Goal: Information Seeking & Learning: Check status

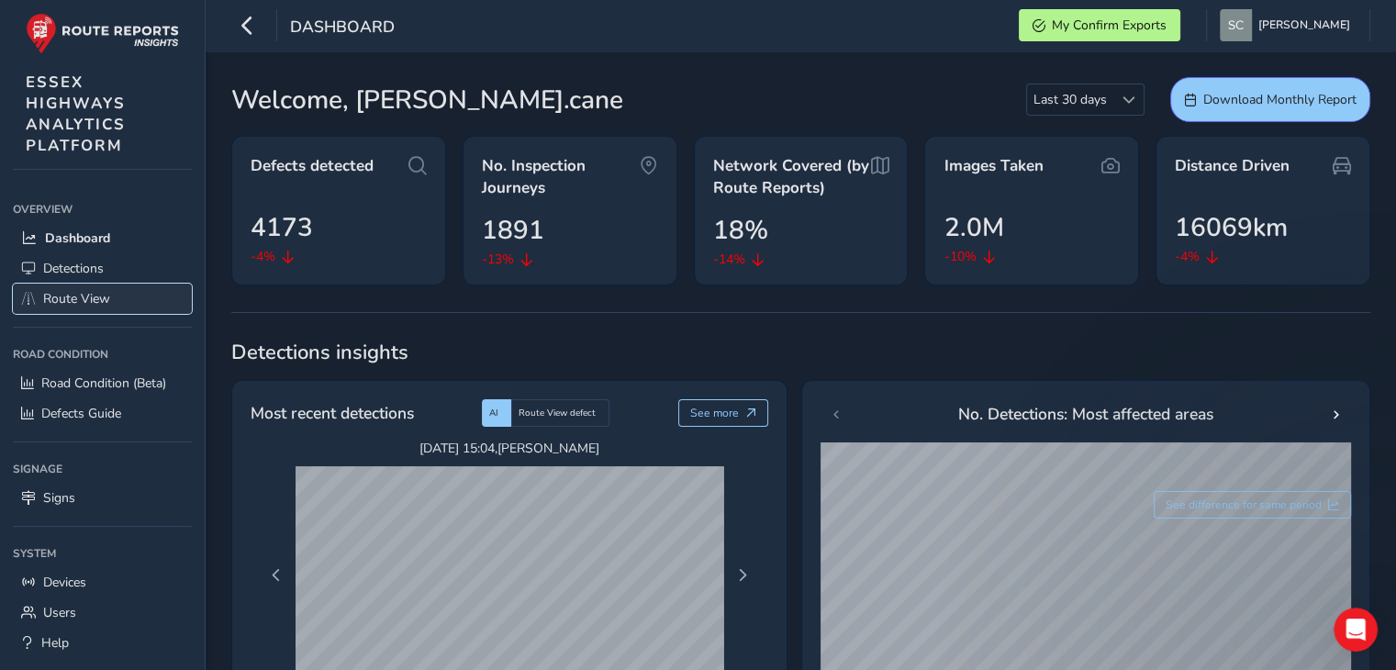
click at [46, 301] on span "Route View" at bounding box center [76, 298] width 67 height 17
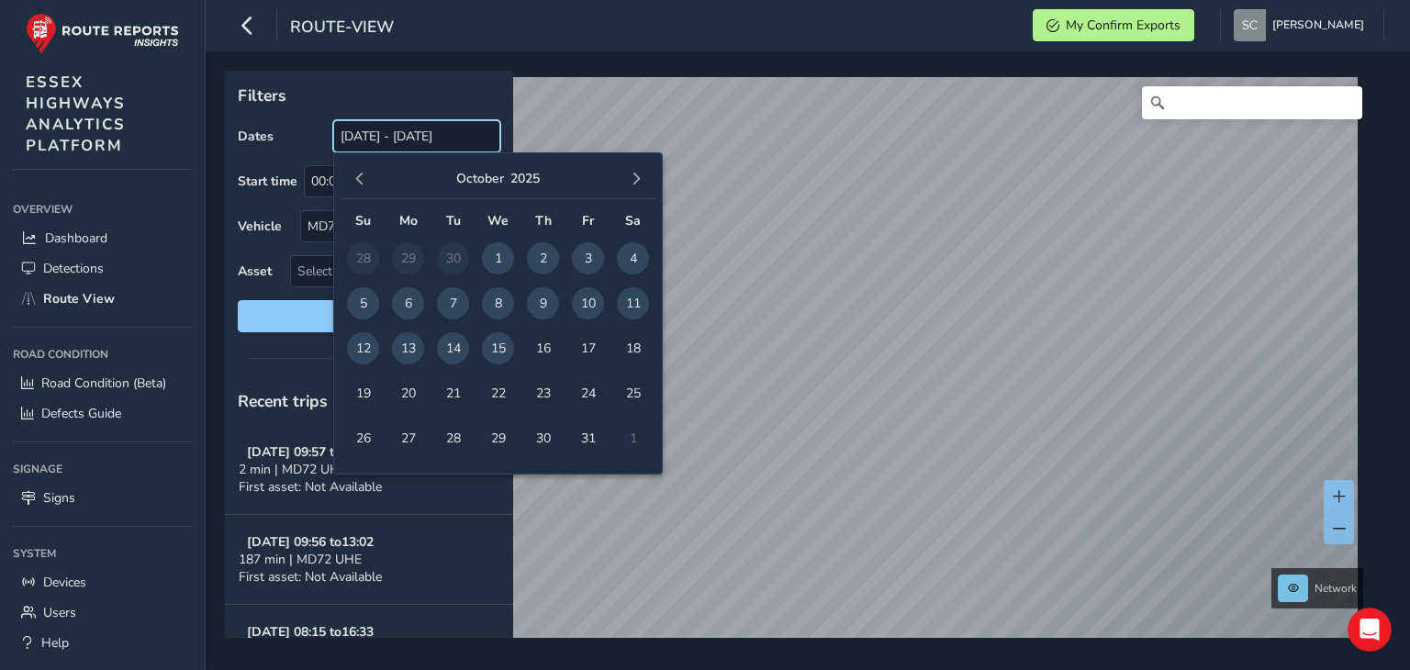
click at [385, 132] on input "[DATE] - [DATE]" at bounding box center [416, 136] width 167 height 32
click at [410, 353] on span "13" at bounding box center [408, 348] width 32 height 32
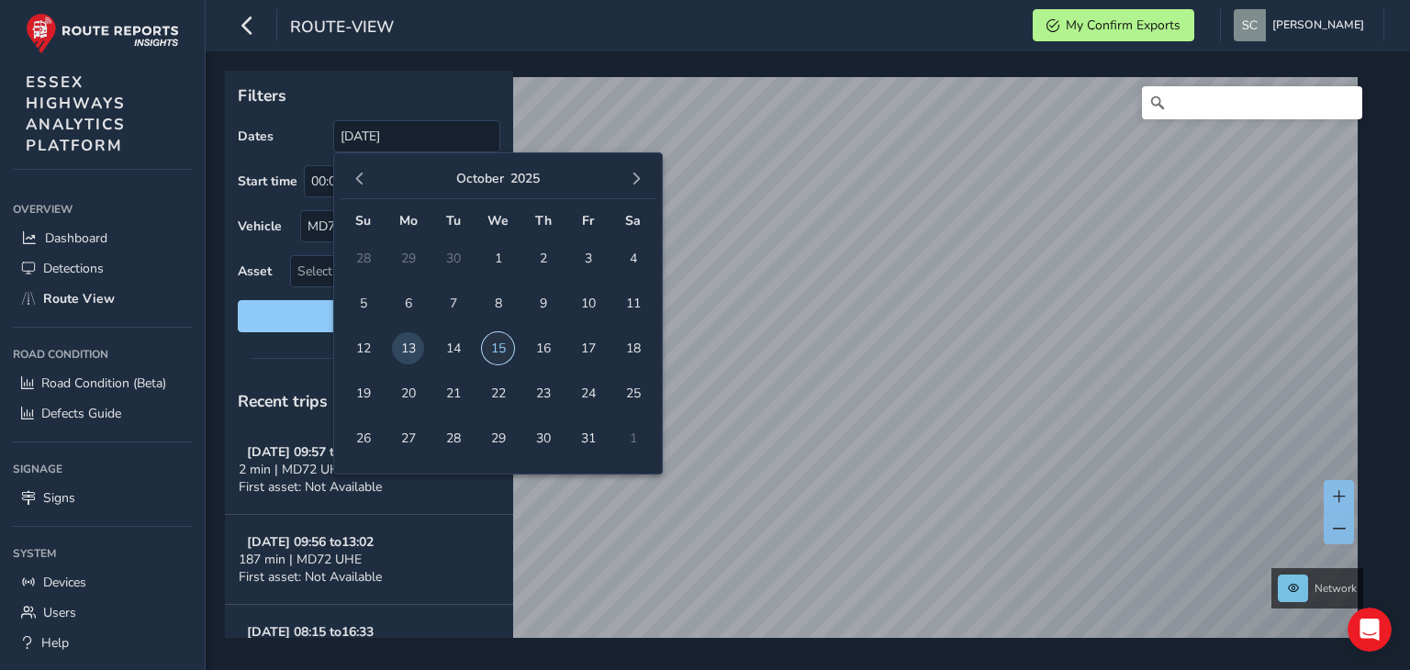
click at [491, 347] on span "15" at bounding box center [498, 348] width 32 height 32
type input "[DATE] - [DATE]"
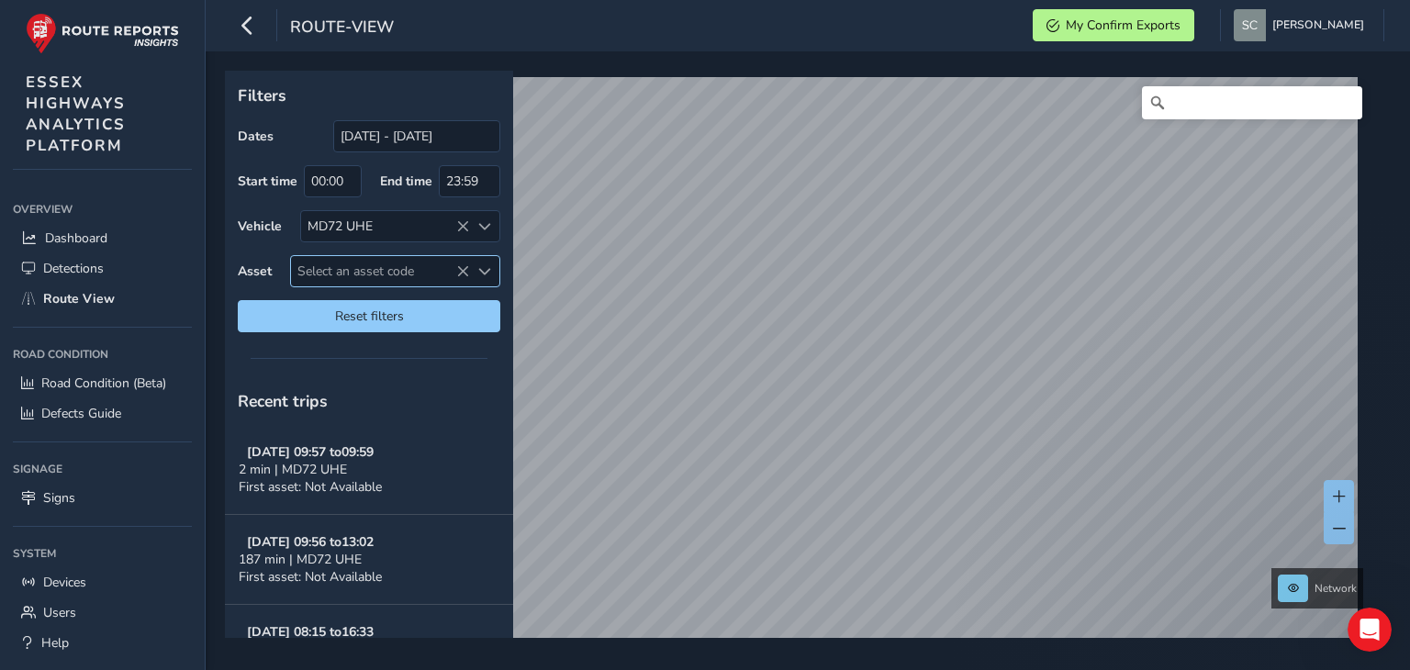
click at [371, 269] on span "Select an asset code" at bounding box center [380, 271] width 178 height 30
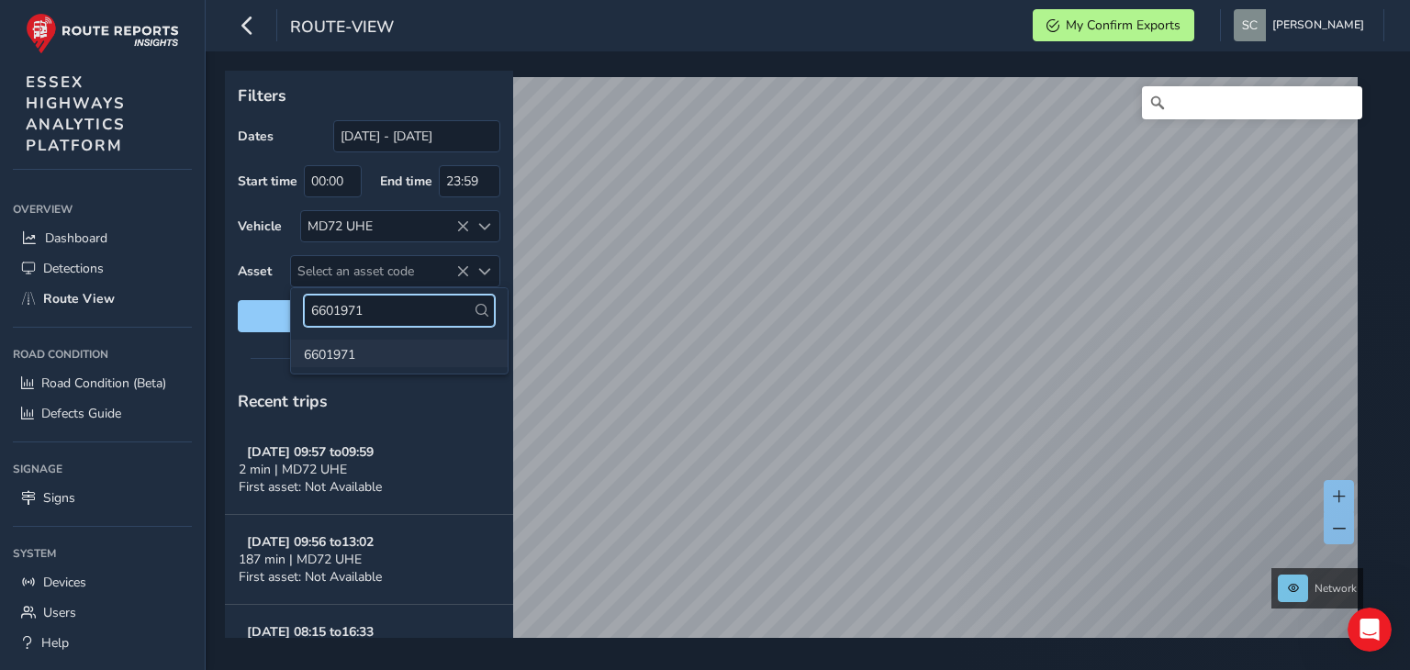
type input "6601971"
click at [334, 357] on li "6601971" at bounding box center [399, 354] width 217 height 28
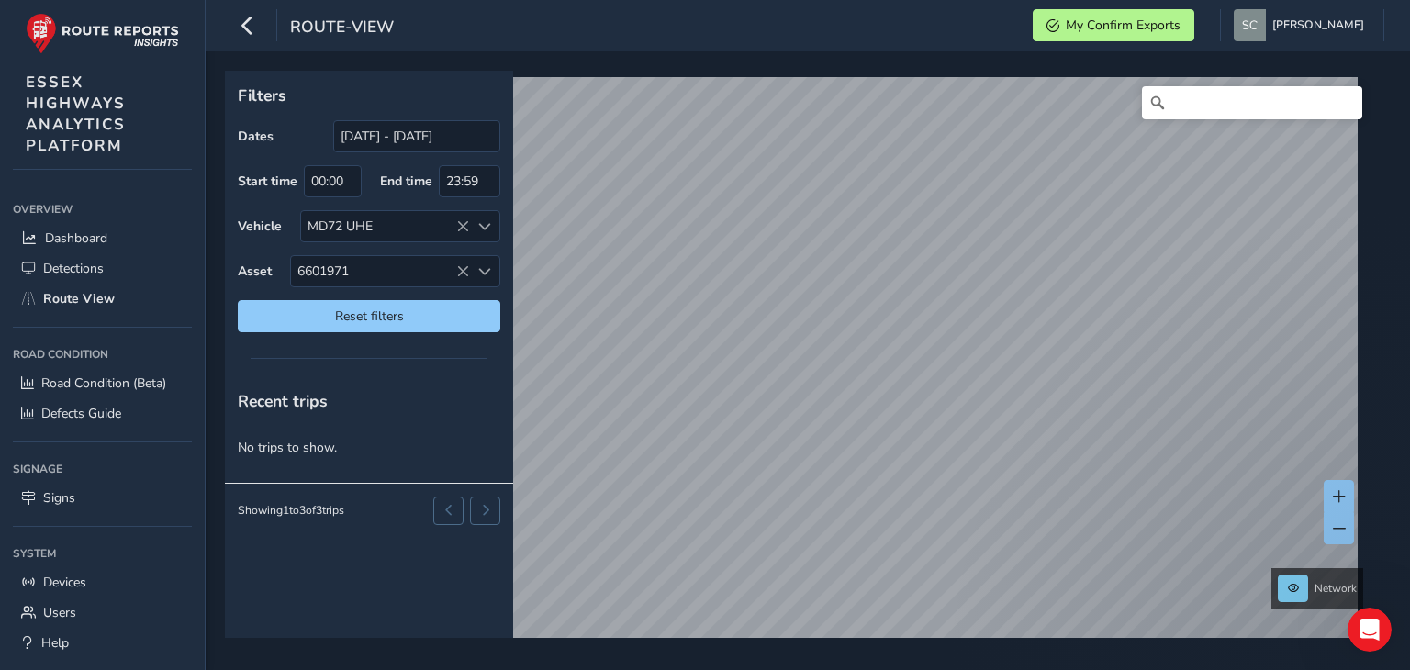
drag, startPoint x: 378, startPoint y: 271, endPoint x: 192, endPoint y: 264, distance: 186.4
click at [192, 264] on div "route-view My Confirm Exports [PERSON_NAME] Colour Scheme: Dark Dim Light Logou…" at bounding box center [705, 335] width 1410 height 670
drag, startPoint x: 365, startPoint y: 265, endPoint x: 297, endPoint y: 267, distance: 67.9
click at [297, 267] on span "6601971" at bounding box center [380, 271] width 178 height 30
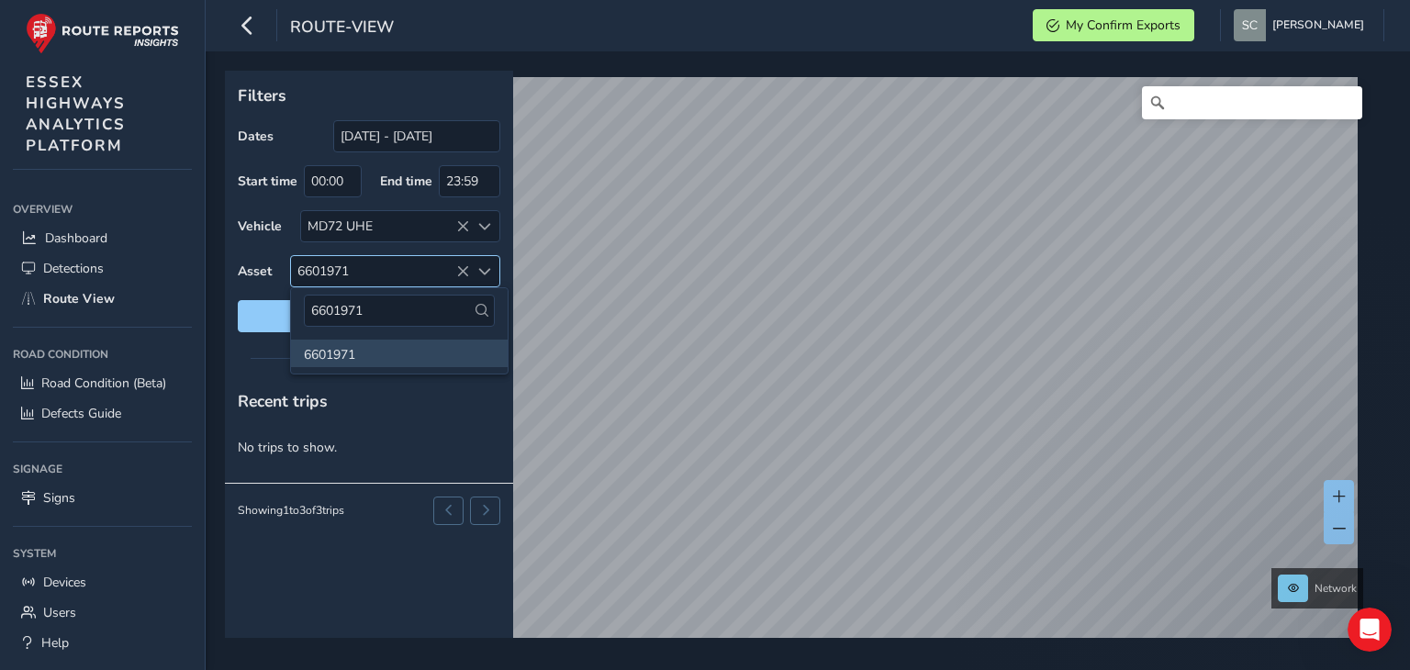
click at [368, 267] on span "6601971" at bounding box center [380, 271] width 178 height 30
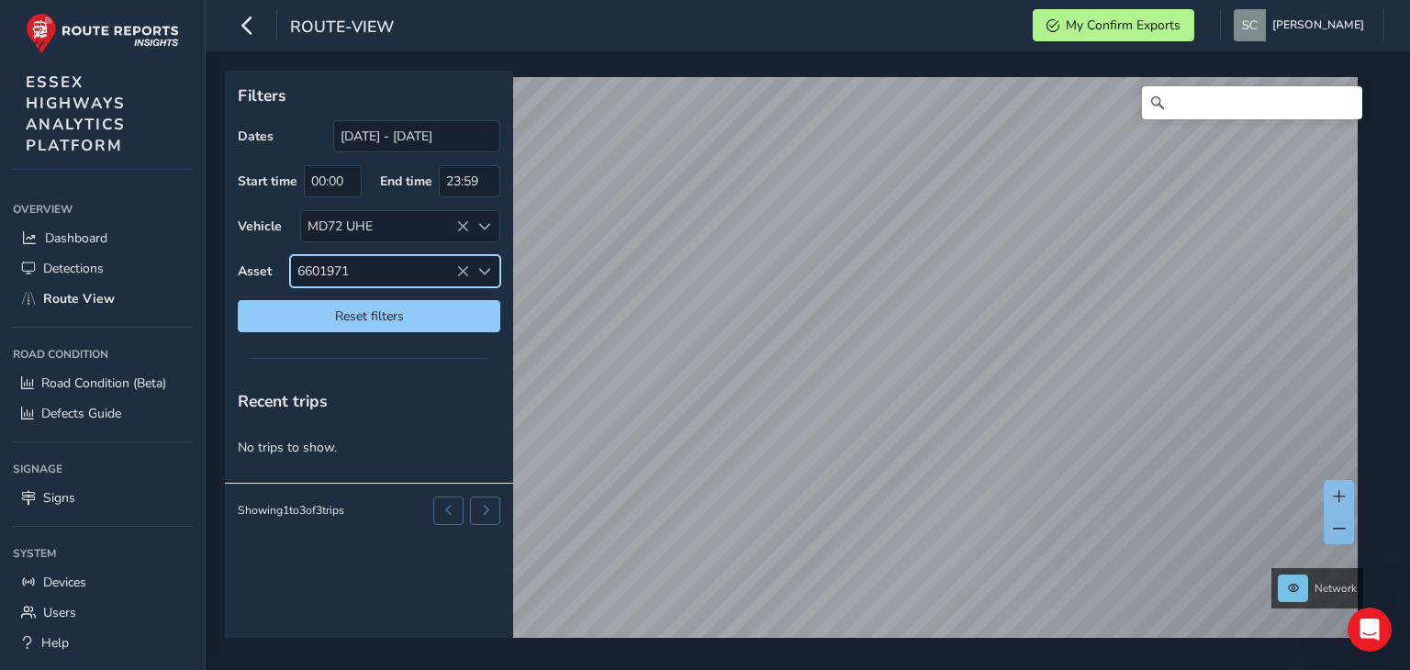
click at [360, 276] on span "6601971" at bounding box center [380, 271] width 178 height 30
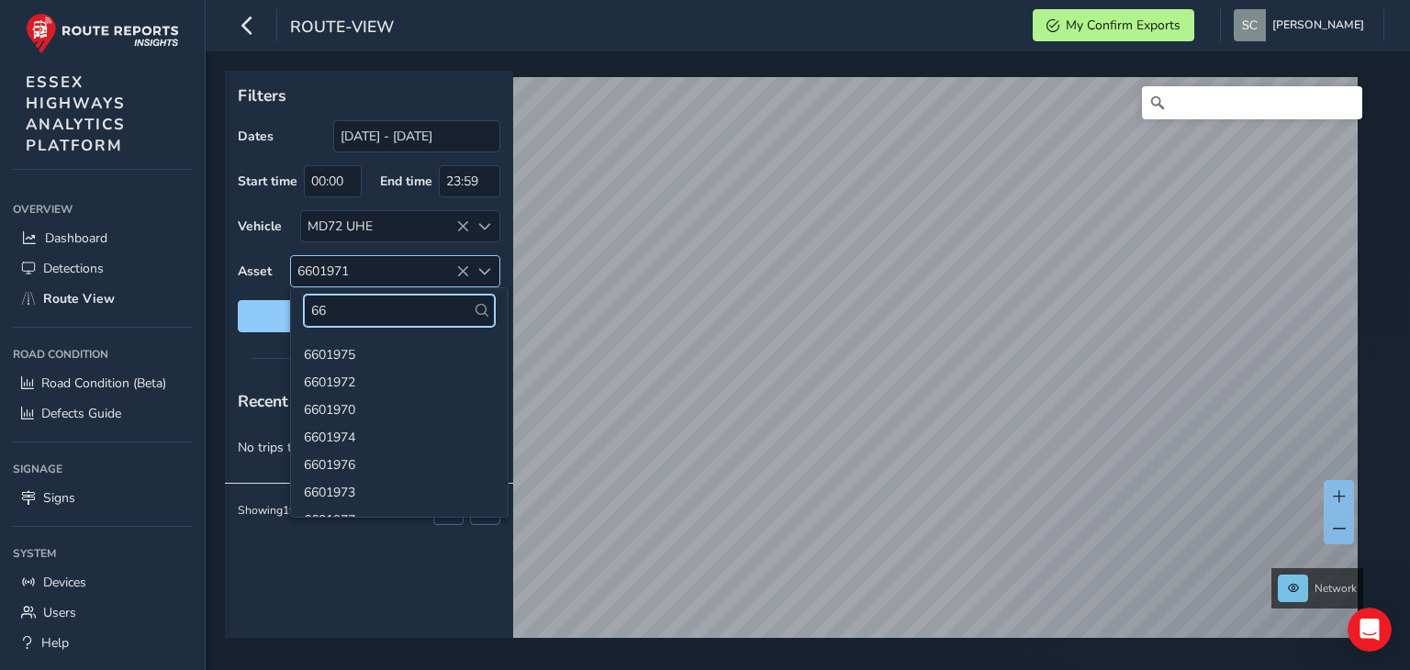
type input "6"
type input "6601899"
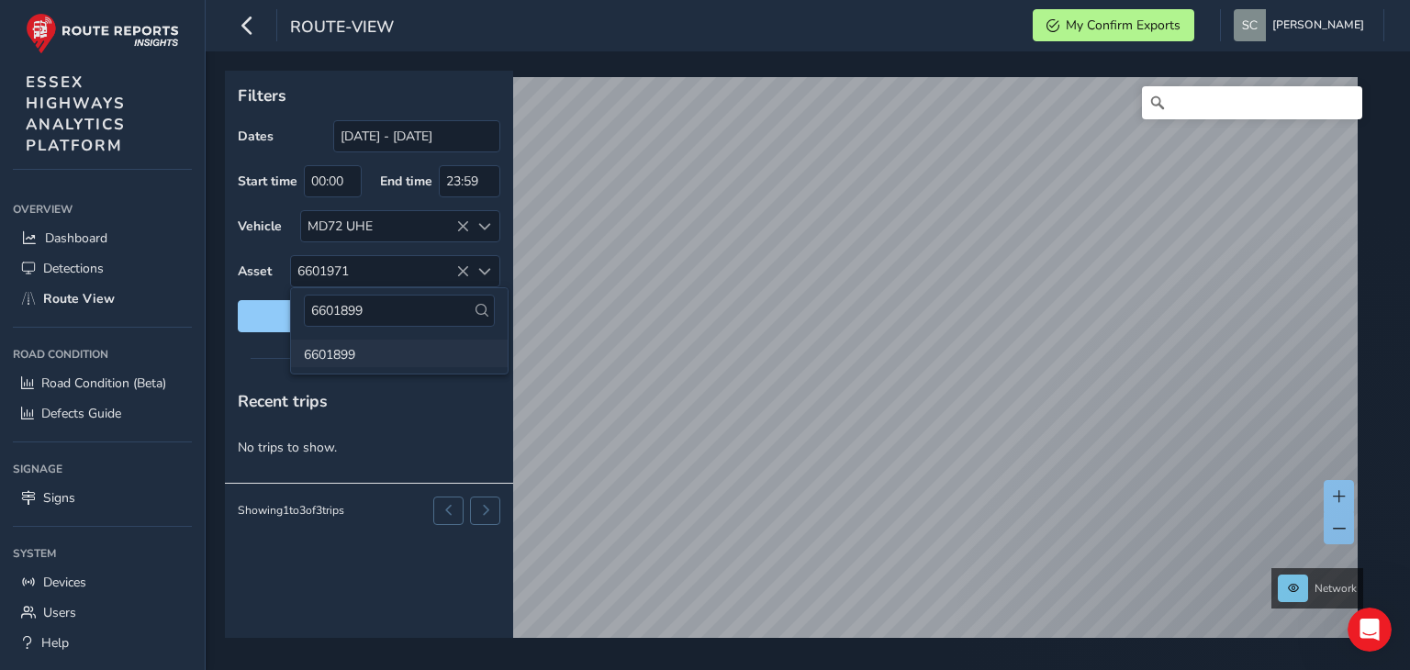
click at [323, 356] on li "6601899" at bounding box center [399, 354] width 217 height 28
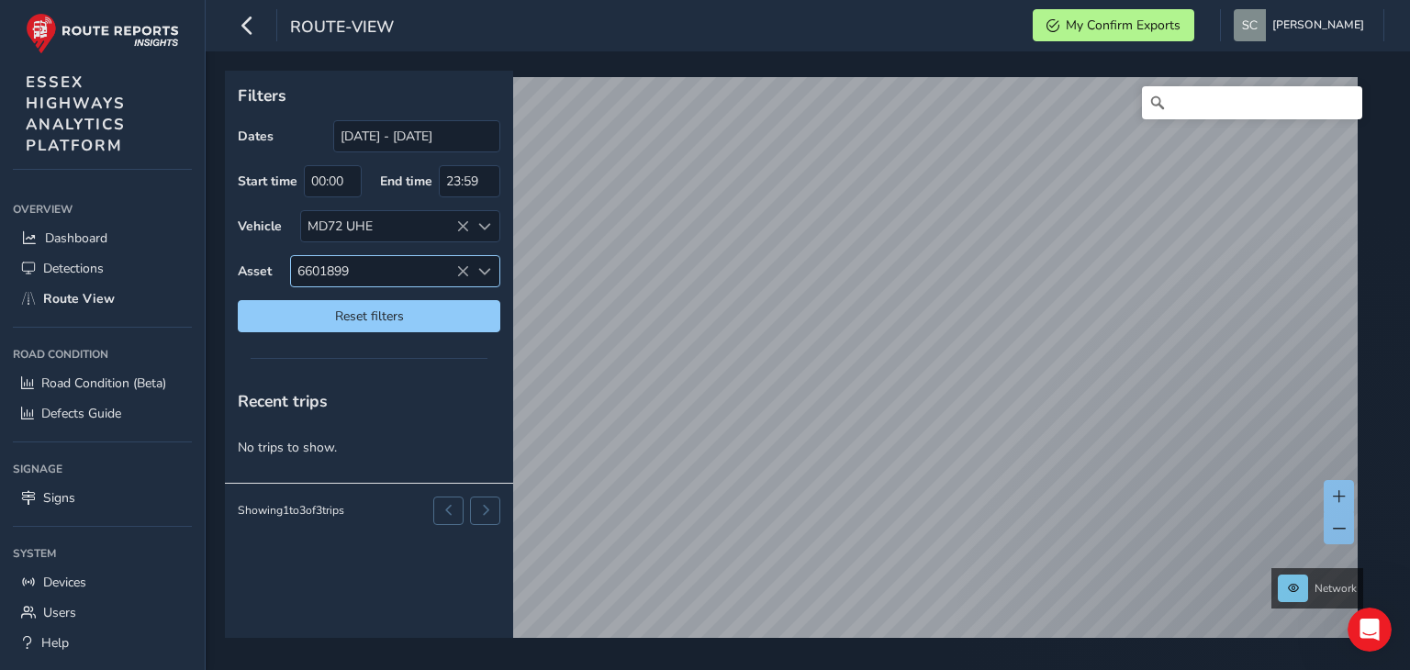
click at [401, 270] on span "6601899" at bounding box center [380, 271] width 178 height 30
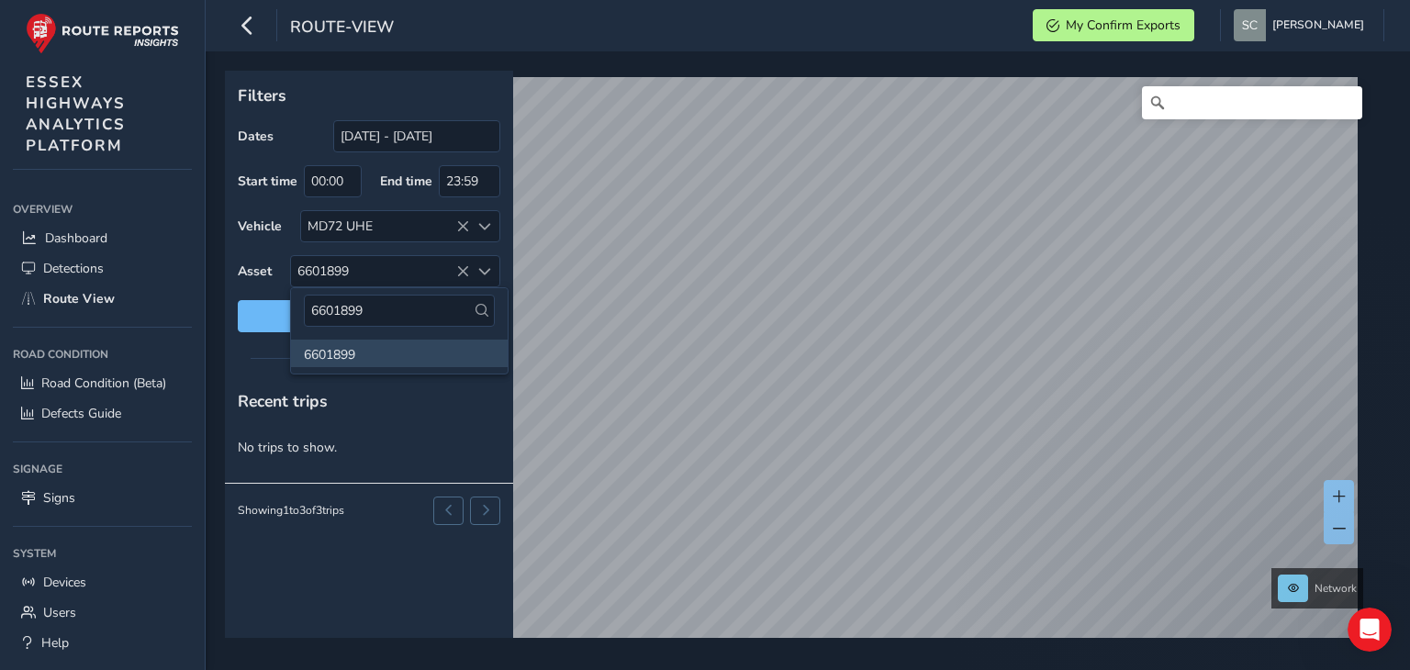
drag, startPoint x: 388, startPoint y: 307, endPoint x: 251, endPoint y: 306, distance: 136.7
click at [251, 306] on body "route-view My Confirm Exports [PERSON_NAME] Colour Scheme: Dark Dim Light Logou…" at bounding box center [705, 335] width 1410 height 670
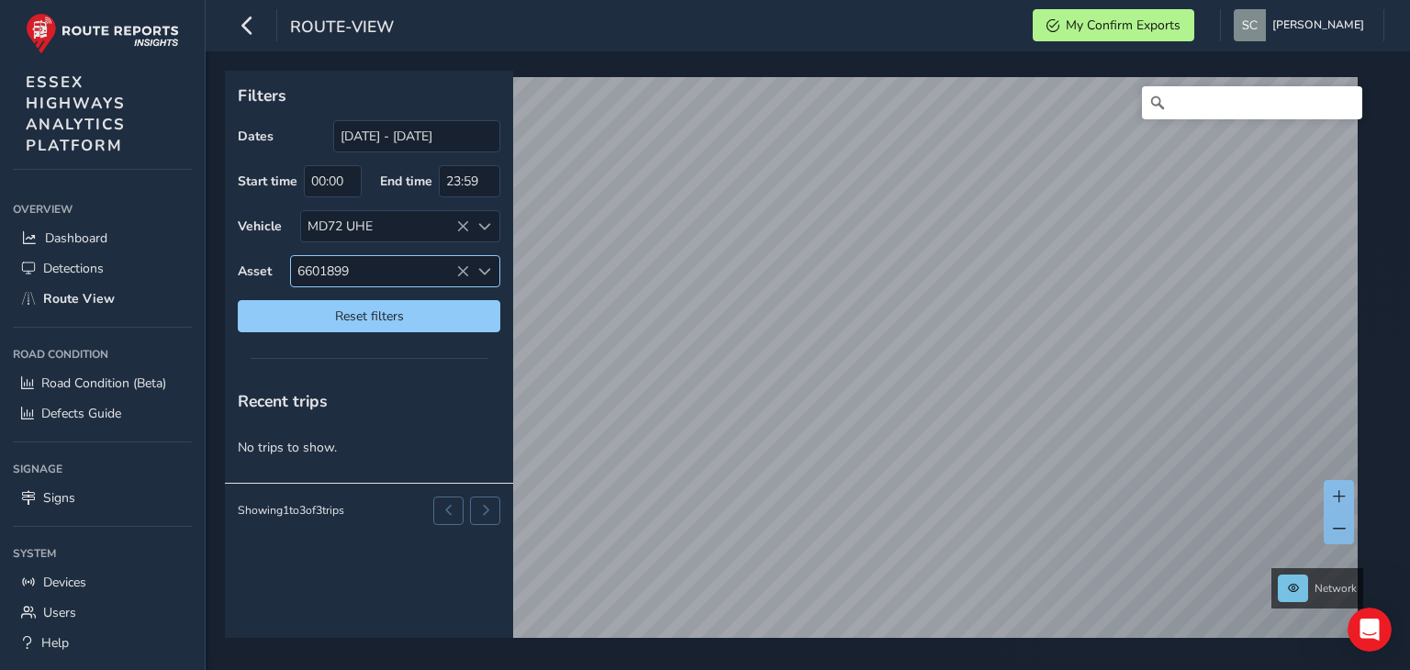
click at [371, 273] on span "6601899" at bounding box center [380, 271] width 178 height 30
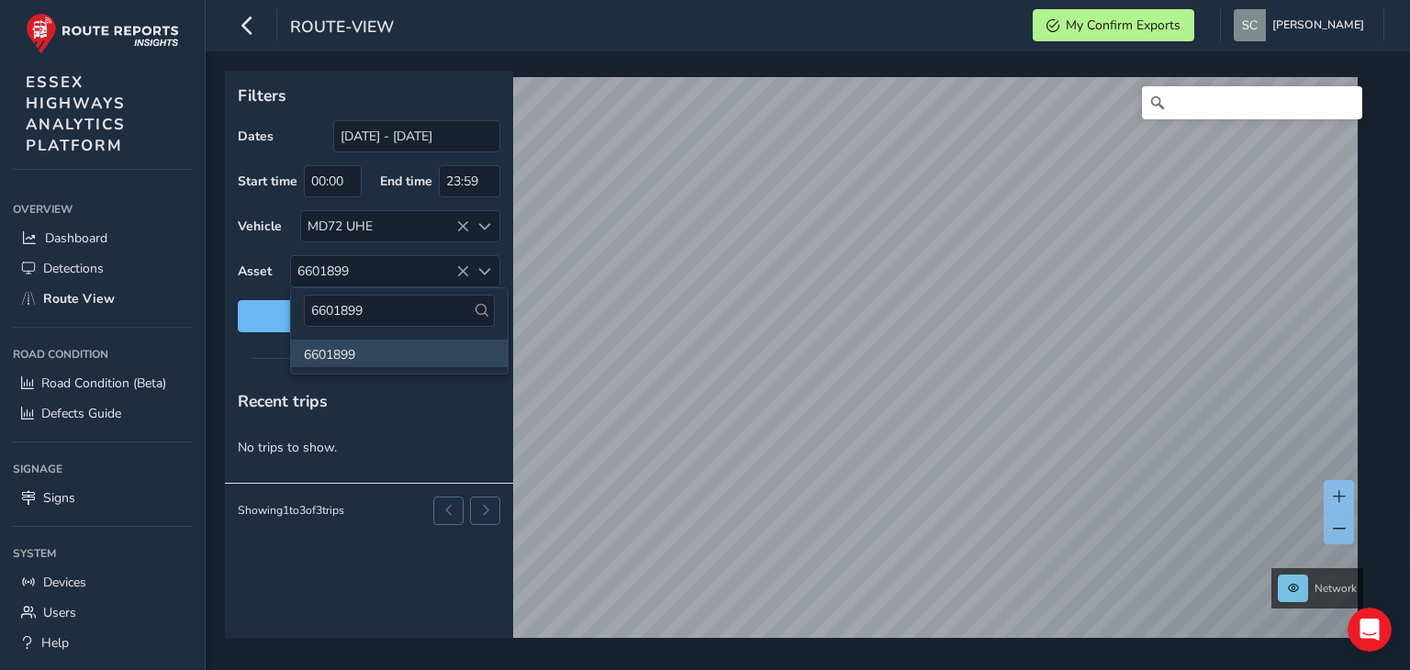
drag, startPoint x: 382, startPoint y: 313, endPoint x: 262, endPoint y: 316, distance: 119.3
click at [262, 316] on body "route-view My Confirm Exports [PERSON_NAME] Colour Scheme: Dark Dim Light Logou…" at bounding box center [705, 335] width 1410 height 670
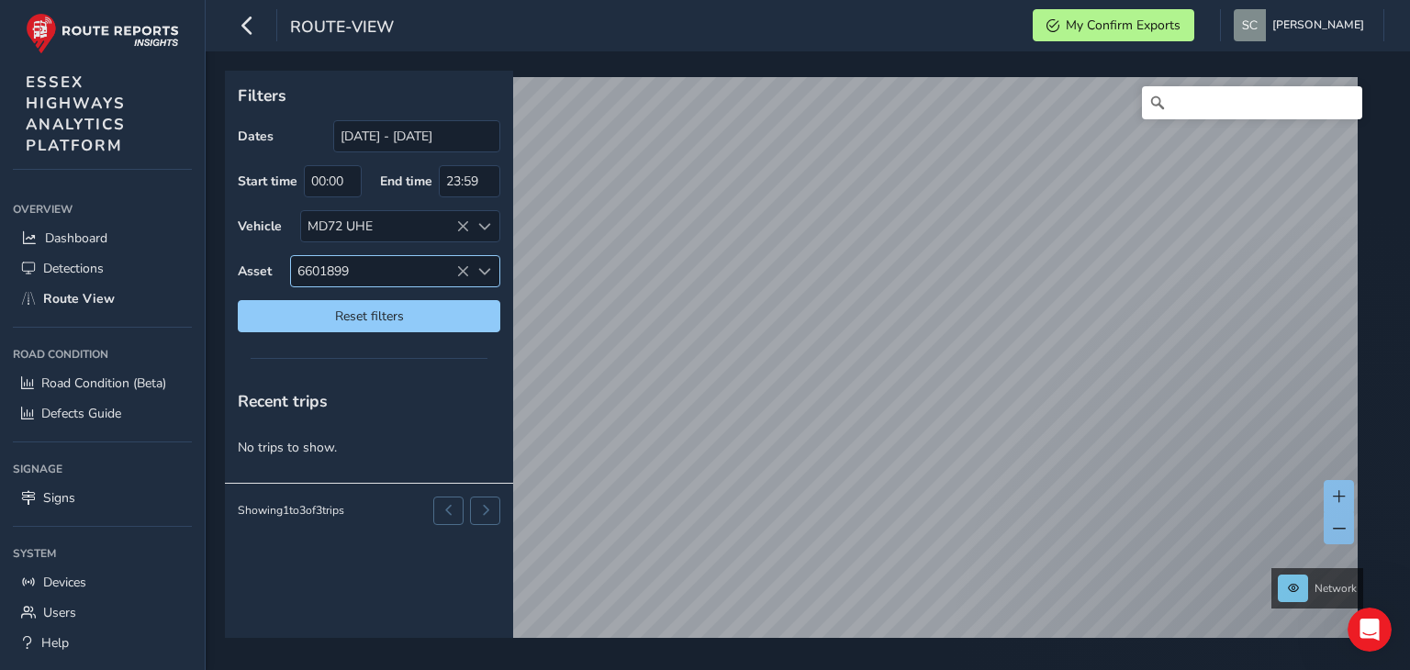
click at [386, 269] on span "6601899" at bounding box center [380, 271] width 178 height 30
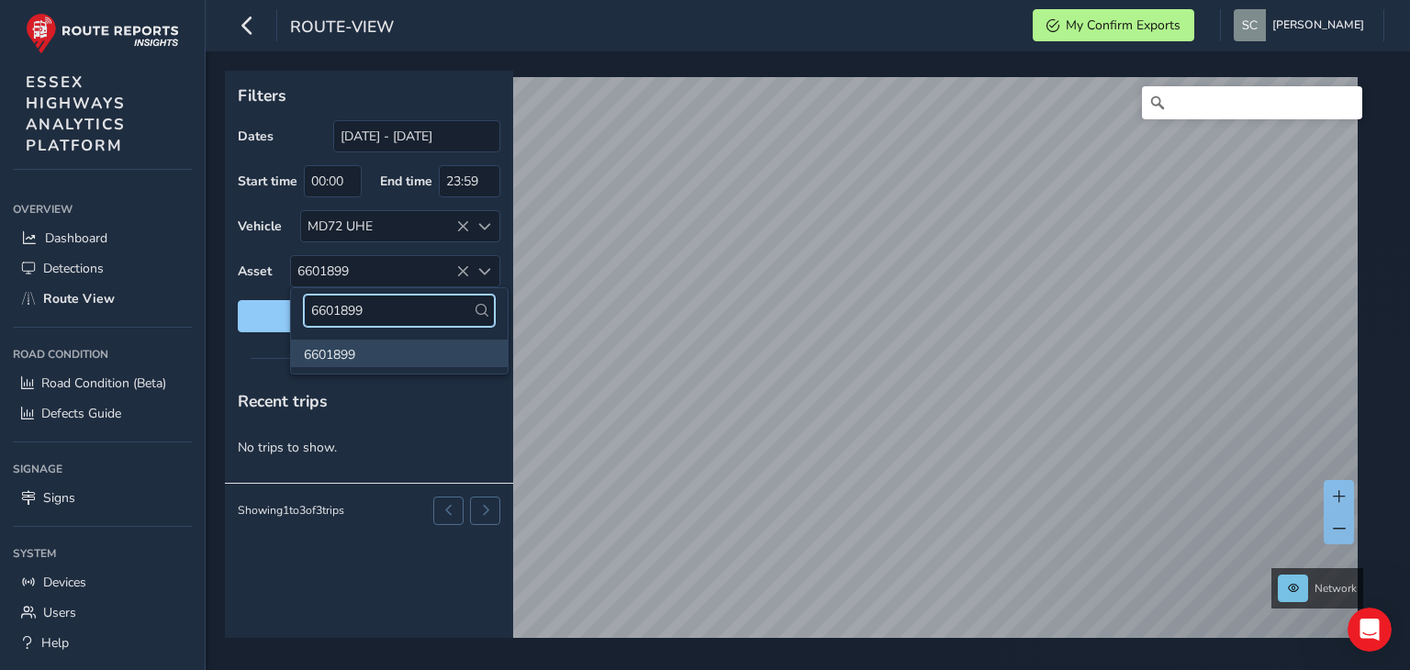
drag, startPoint x: 368, startPoint y: 312, endPoint x: 290, endPoint y: 314, distance: 78.0
click at [291, 314] on div "6601899" at bounding box center [399, 310] width 217 height 45
type input "6601859"
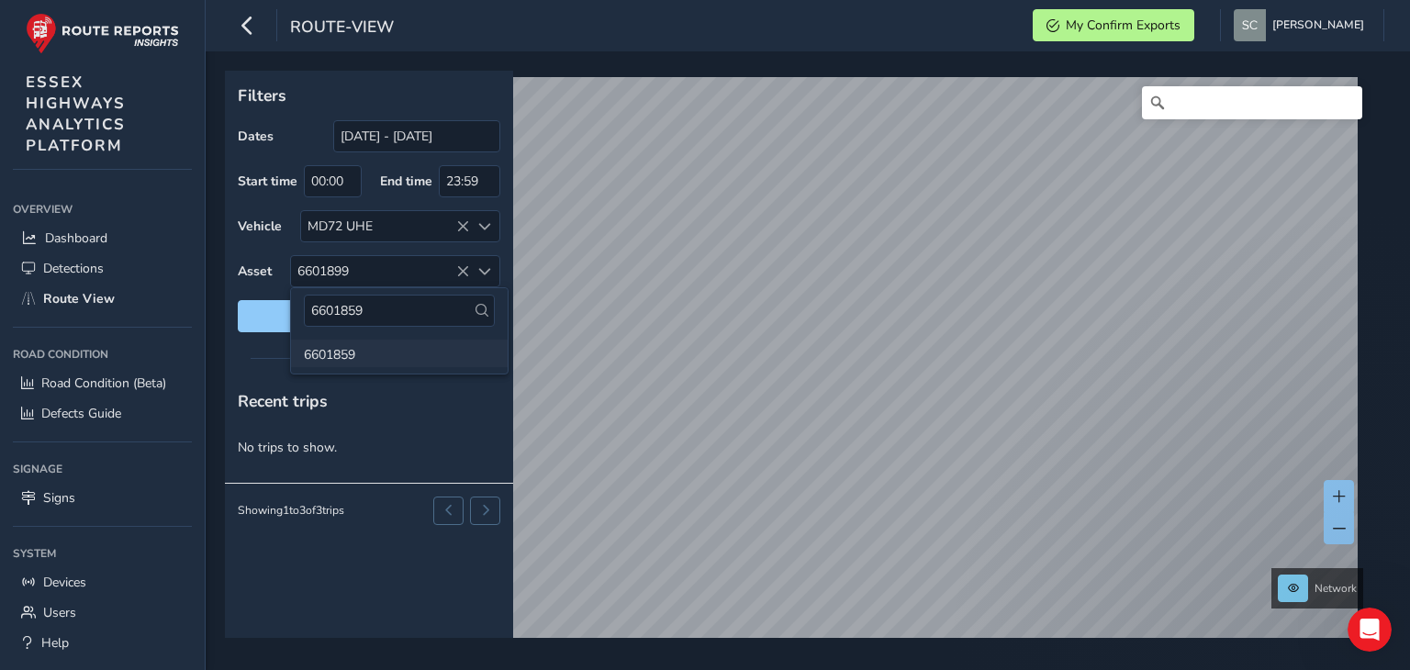
click at [339, 354] on li "6601859" at bounding box center [399, 354] width 217 height 28
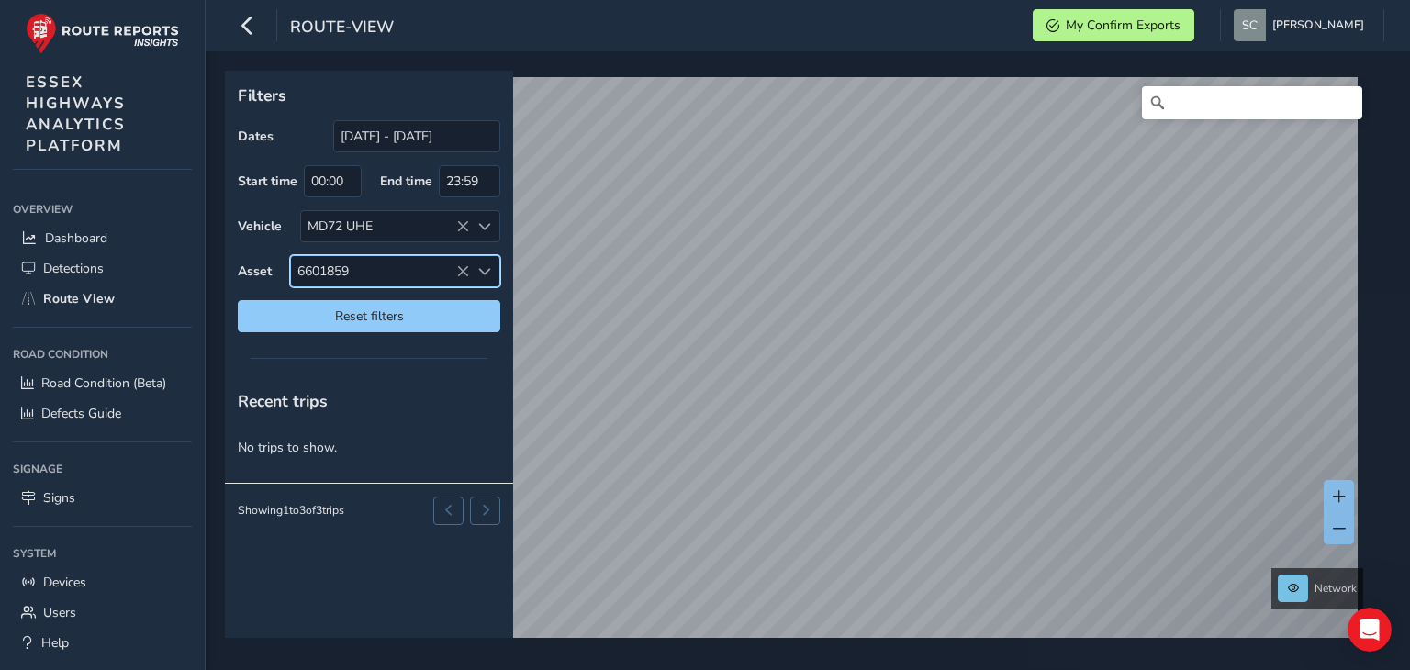
click at [398, 274] on span "6601859" at bounding box center [380, 271] width 178 height 30
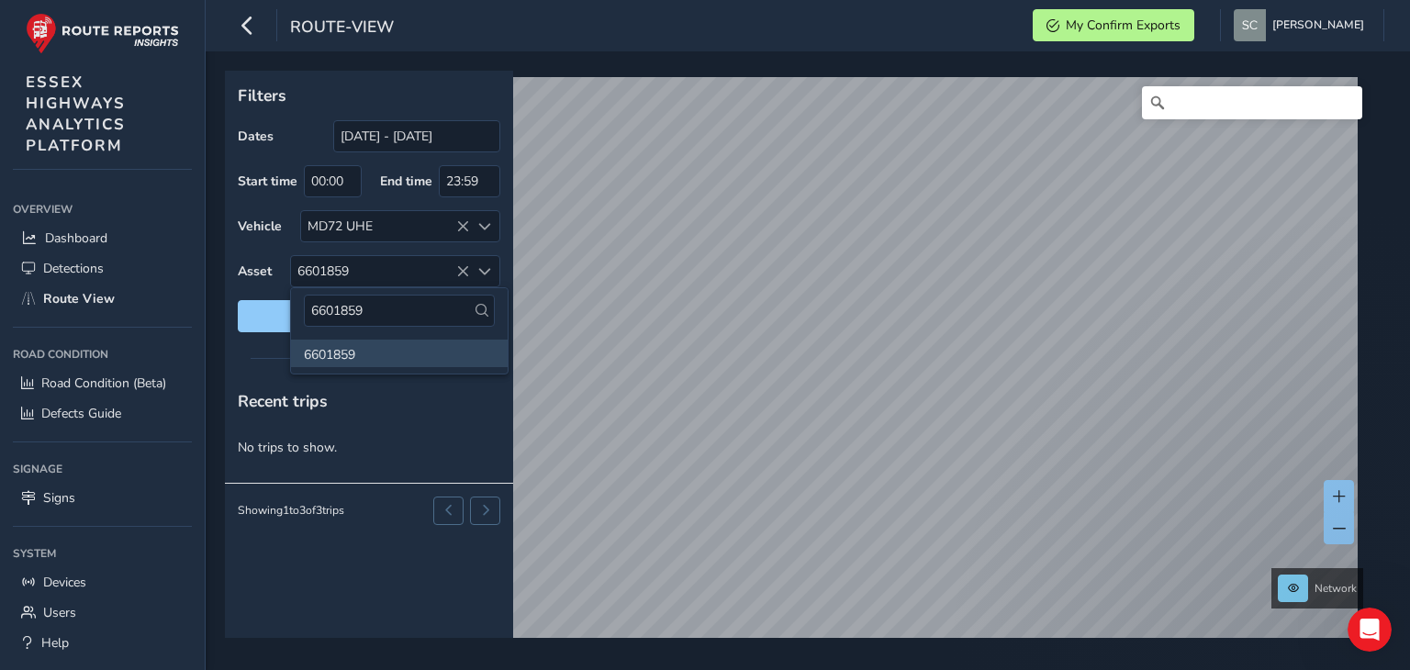
drag, startPoint x: 384, startPoint y: 314, endPoint x: 226, endPoint y: 308, distance: 157.9
click at [226, 308] on body "route-view My Confirm Exports [PERSON_NAME] Colour Scheme: Dark Dim Light Logou…" at bounding box center [705, 335] width 1410 height 670
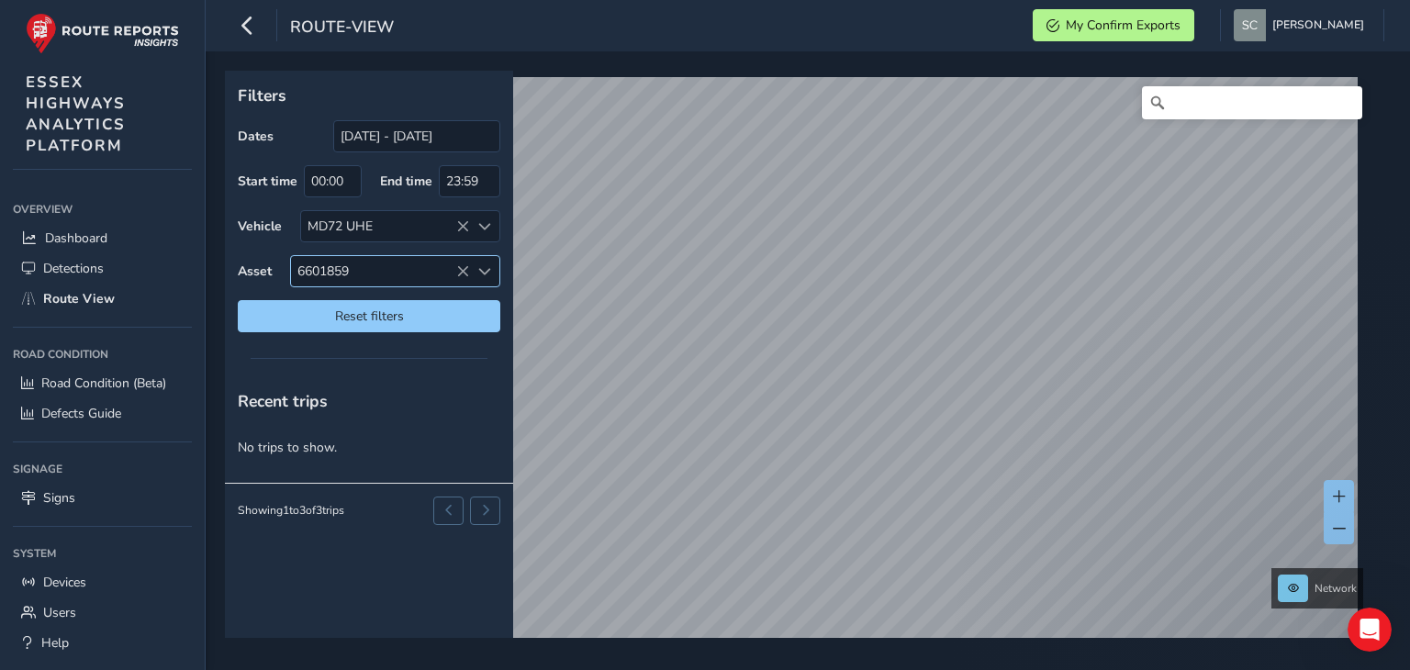
click at [385, 272] on span "6601859" at bounding box center [380, 271] width 178 height 30
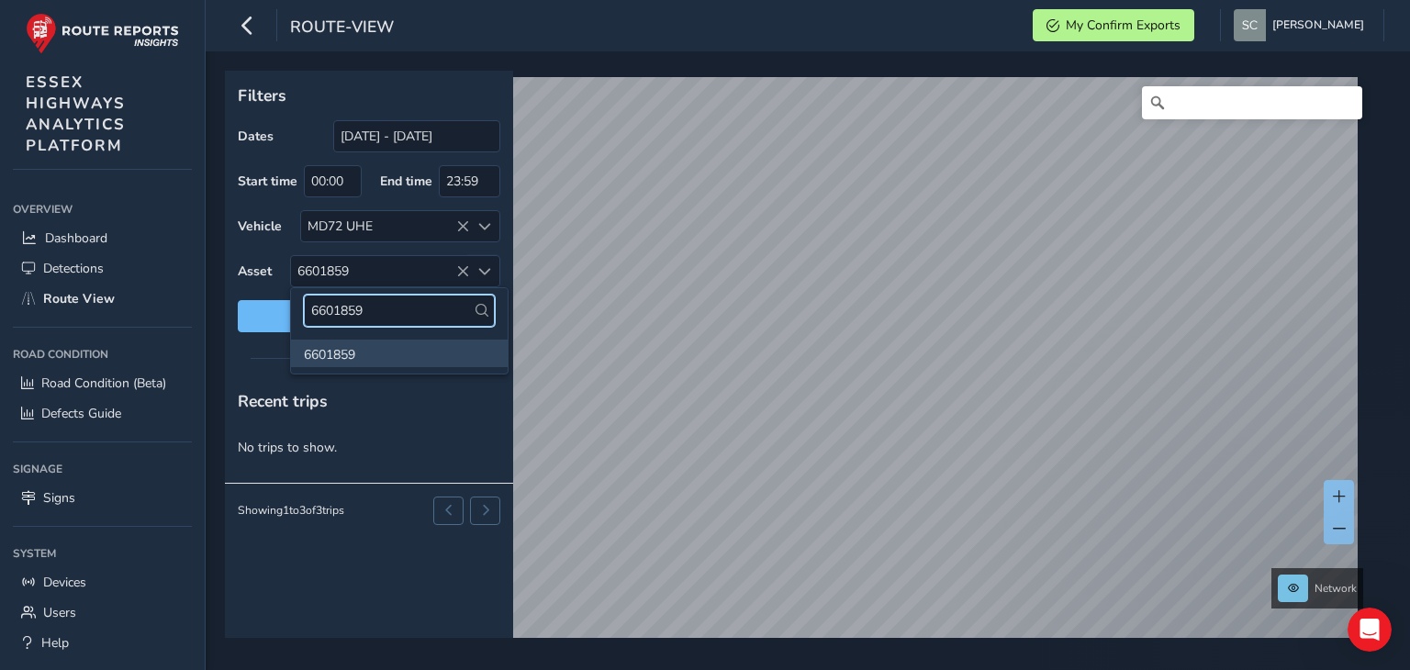
drag, startPoint x: 391, startPoint y: 306, endPoint x: 271, endPoint y: 311, distance: 120.3
click at [271, 311] on body "route-view My Confirm Exports [PERSON_NAME] Colour Scheme: Dark Dim Light Logou…" at bounding box center [705, 335] width 1410 height 670
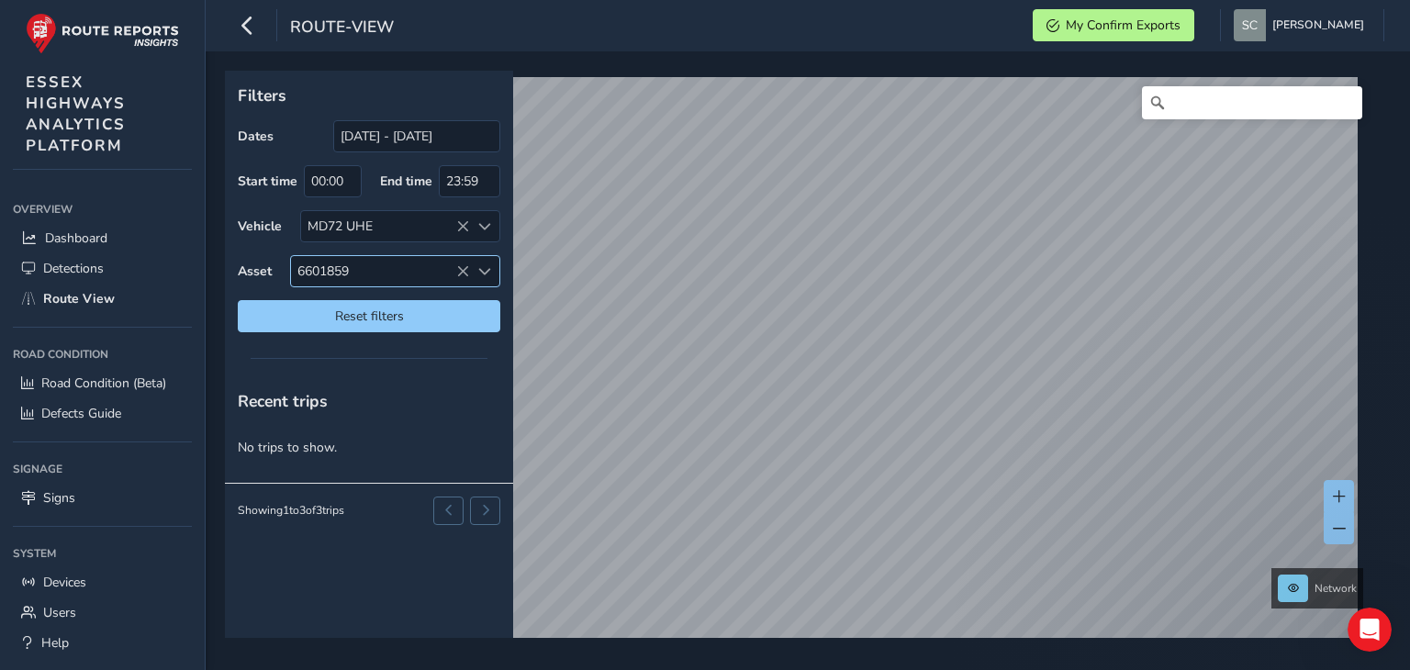
click at [374, 265] on span "6601859" at bounding box center [380, 271] width 178 height 30
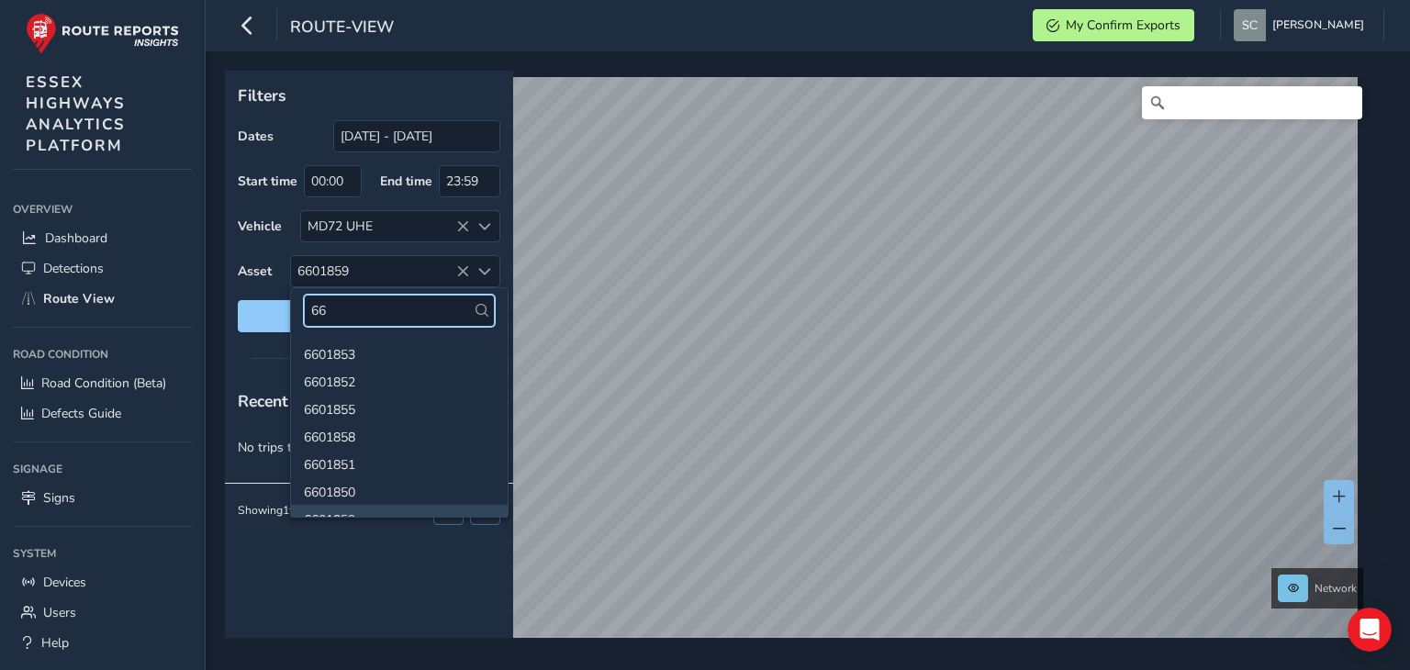
type input "6"
type input "6601437"
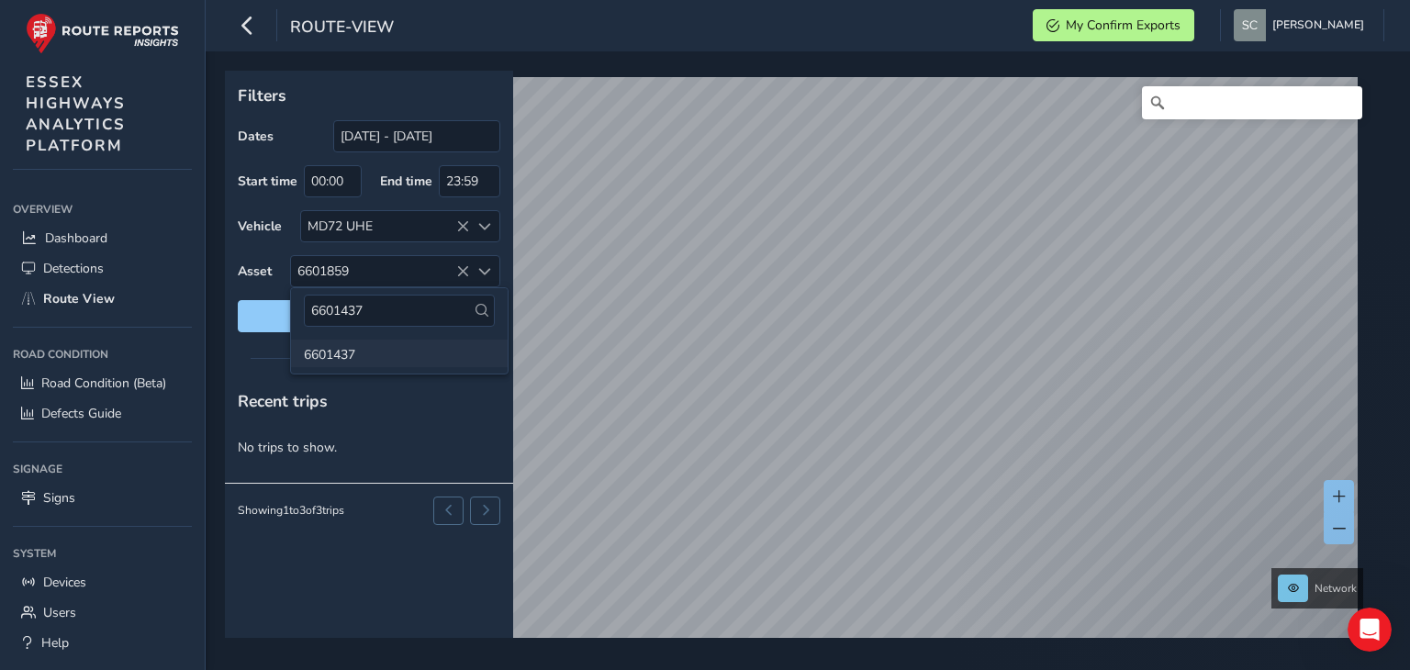
click at [339, 355] on li "6601437" at bounding box center [399, 354] width 217 height 28
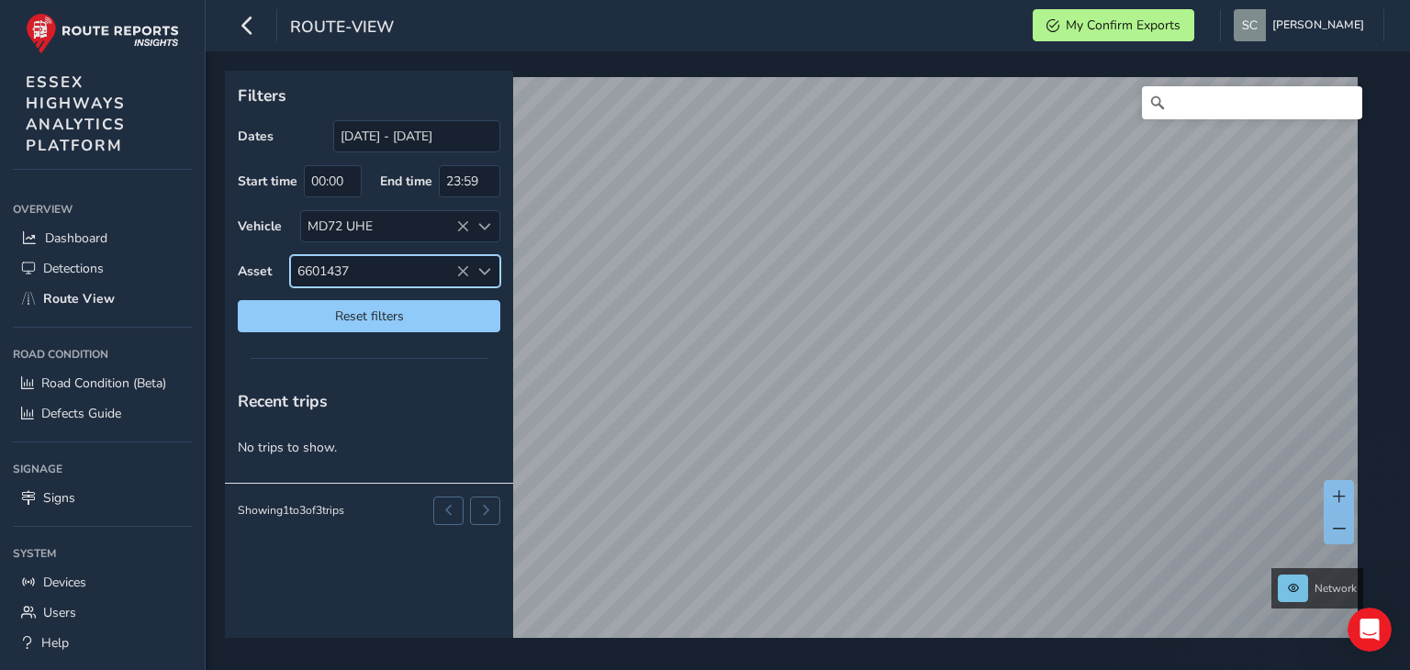
click at [373, 265] on span "6601437" at bounding box center [380, 271] width 178 height 30
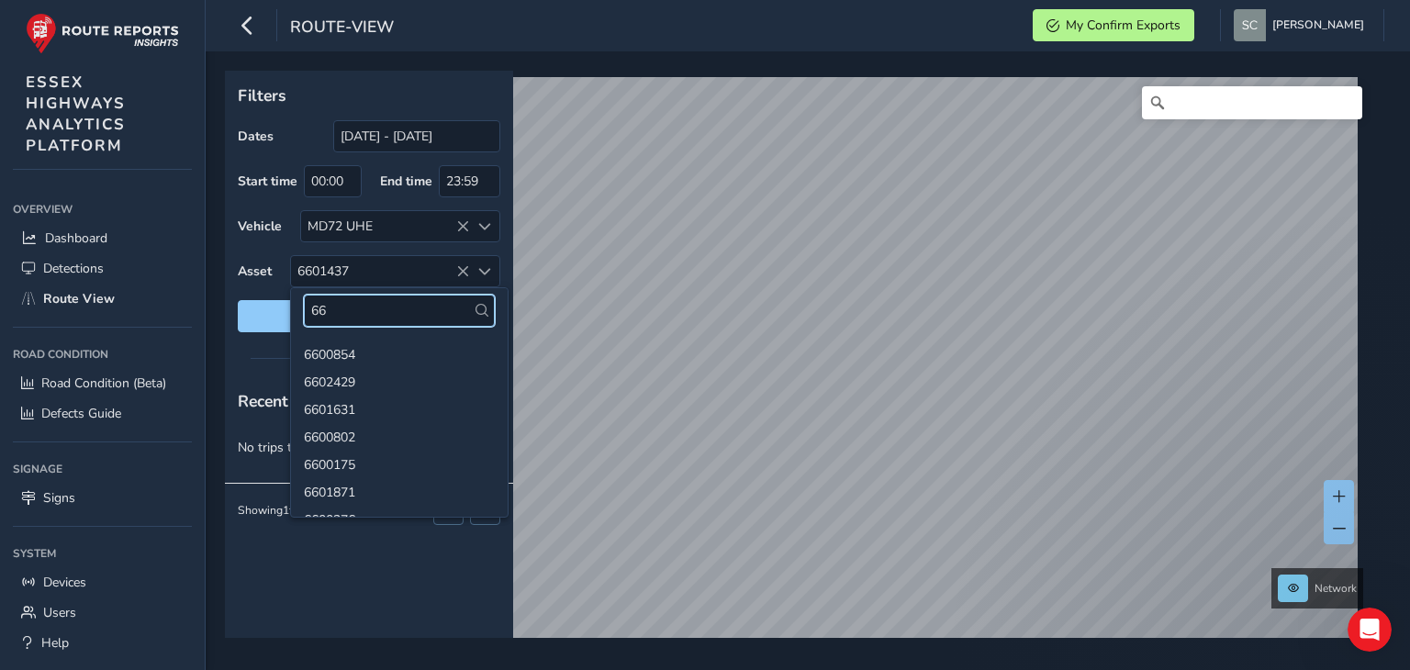
type input "6"
type input "6601453"
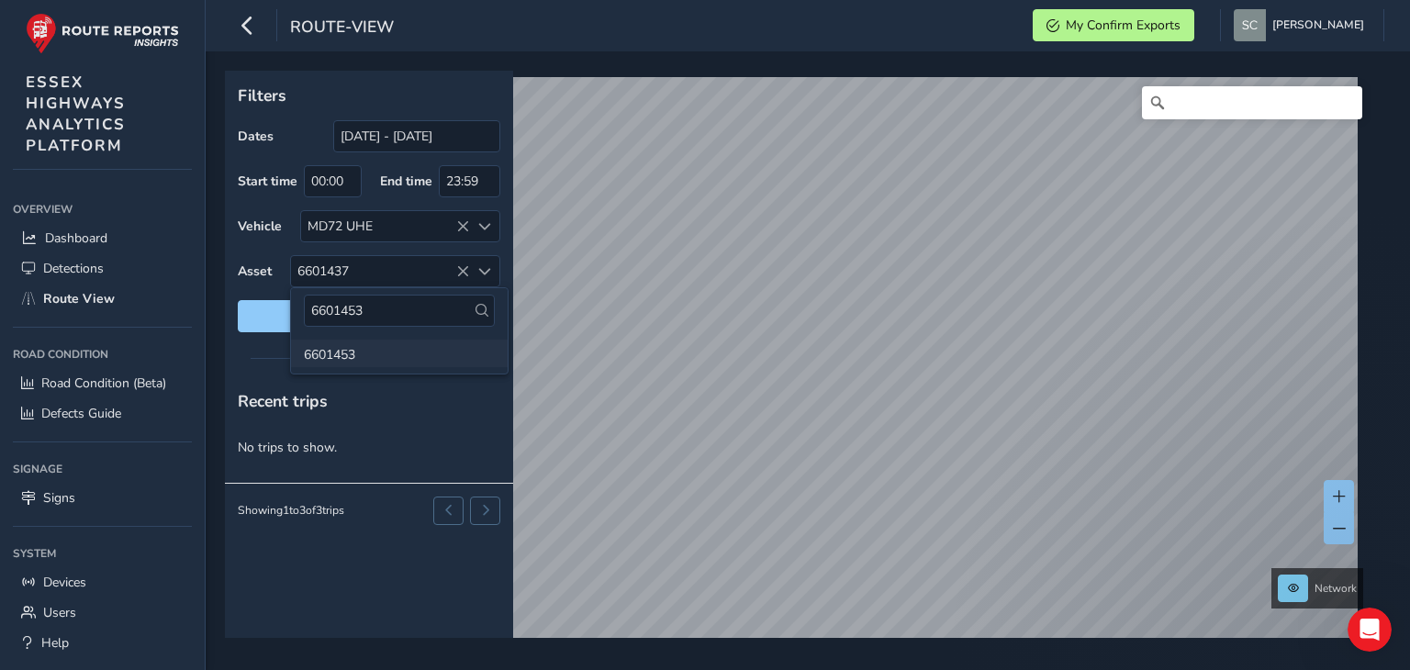
click at [349, 350] on li "6601453" at bounding box center [399, 354] width 217 height 28
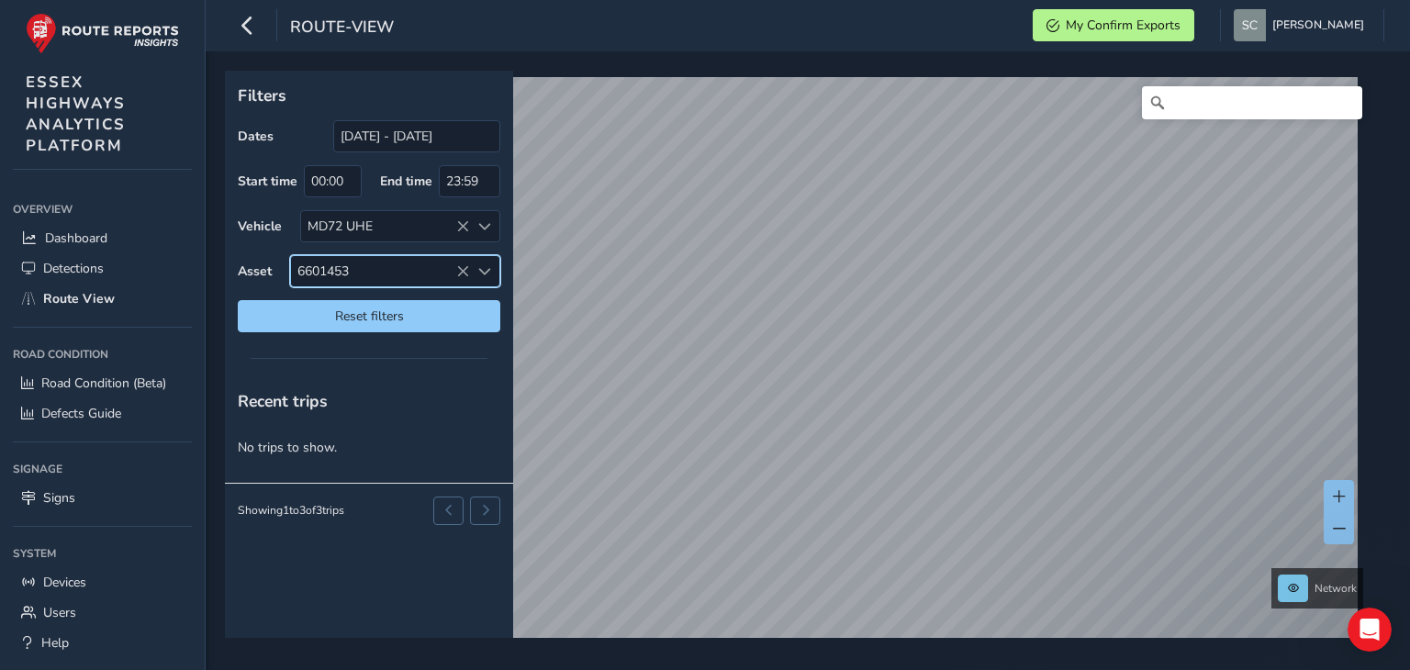
click at [371, 295] on div "Dates [DATE] - [DATE] Start time 00:00 End time 23:59 Vehicle MD72 UHE Asset 66…" at bounding box center [369, 226] width 262 height 212
click at [371, 274] on span "6601453" at bounding box center [380, 271] width 178 height 30
click at [380, 310] on input "6601453" at bounding box center [399, 311] width 191 height 32
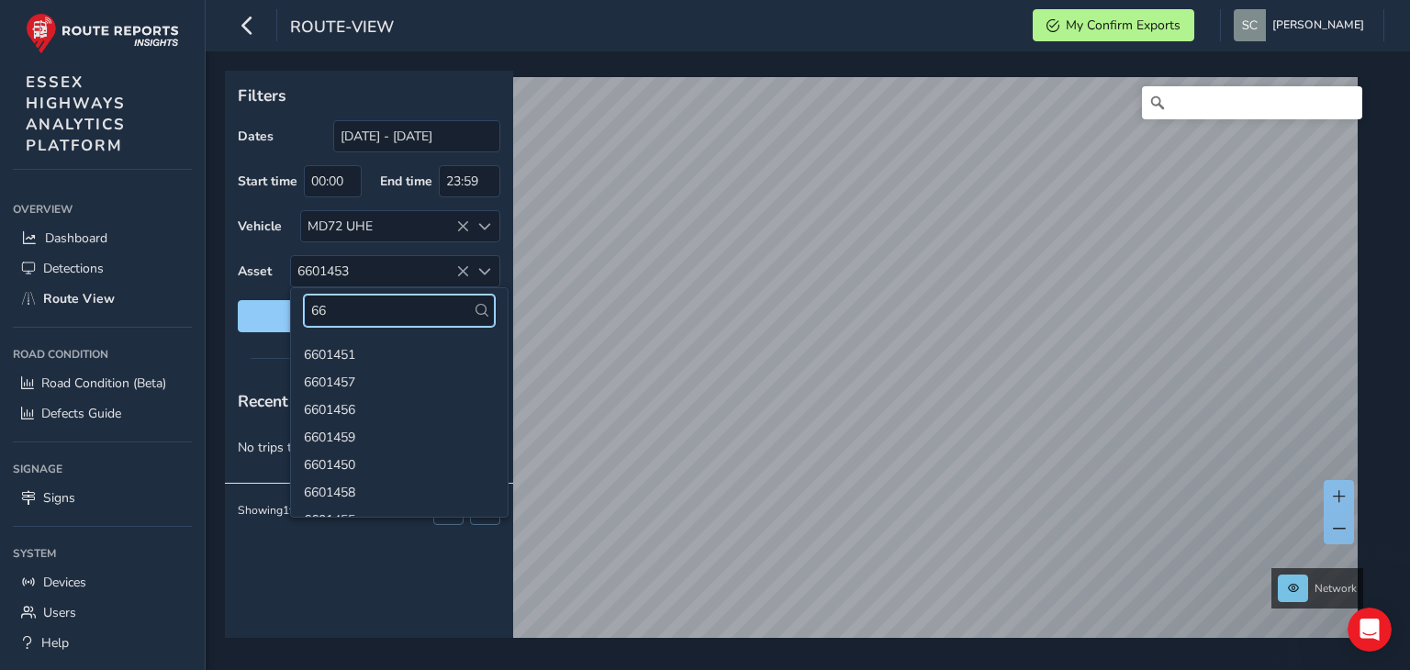
type input "6"
type input "6601240"
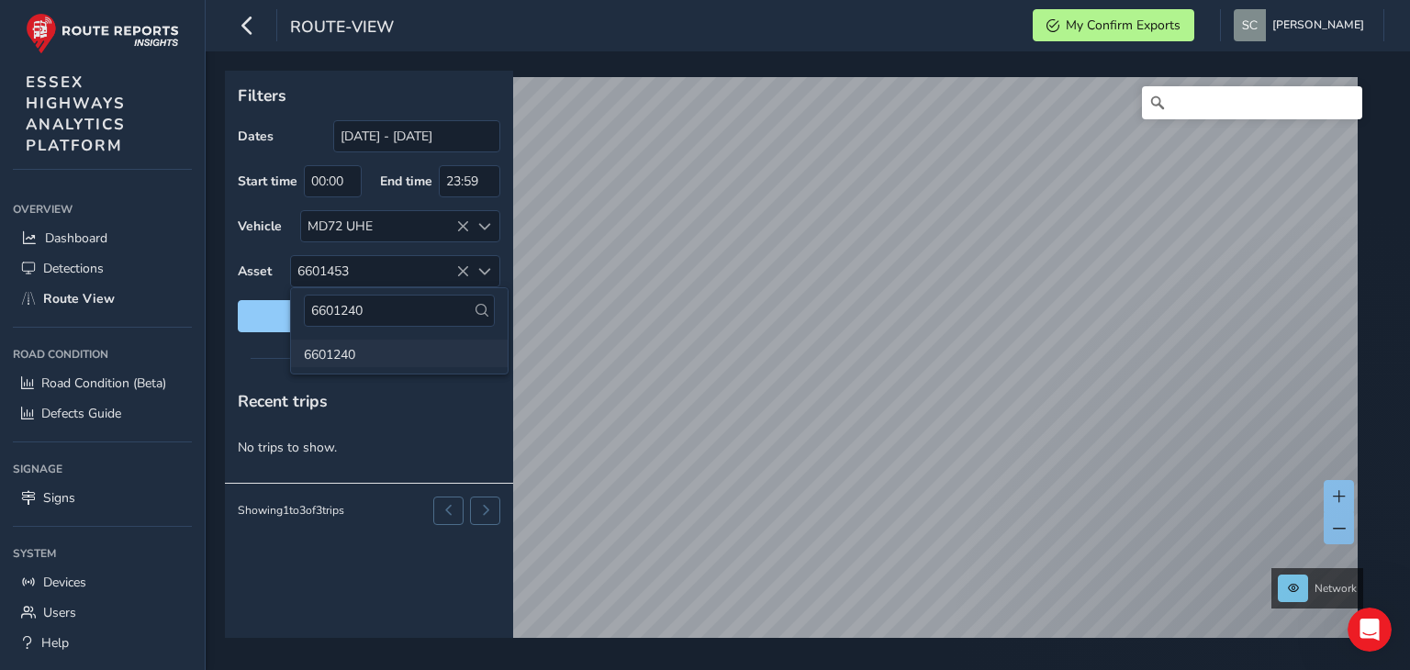
click at [334, 356] on li "6601240" at bounding box center [399, 354] width 217 height 28
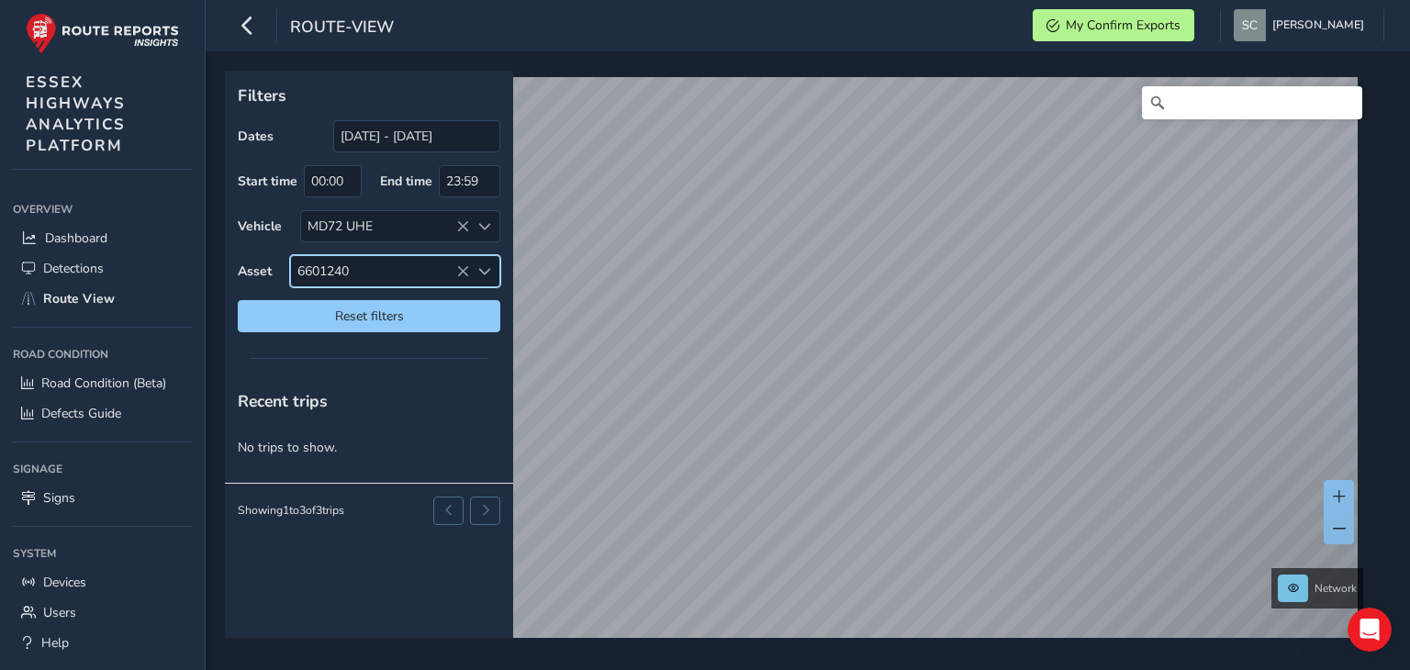
click at [367, 260] on span "6601240" at bounding box center [380, 271] width 178 height 30
click at [370, 273] on span "6601240" at bounding box center [380, 271] width 178 height 30
click at [385, 304] on input "6601240" at bounding box center [399, 311] width 191 height 32
click at [359, 269] on span "6601240" at bounding box center [380, 271] width 178 height 30
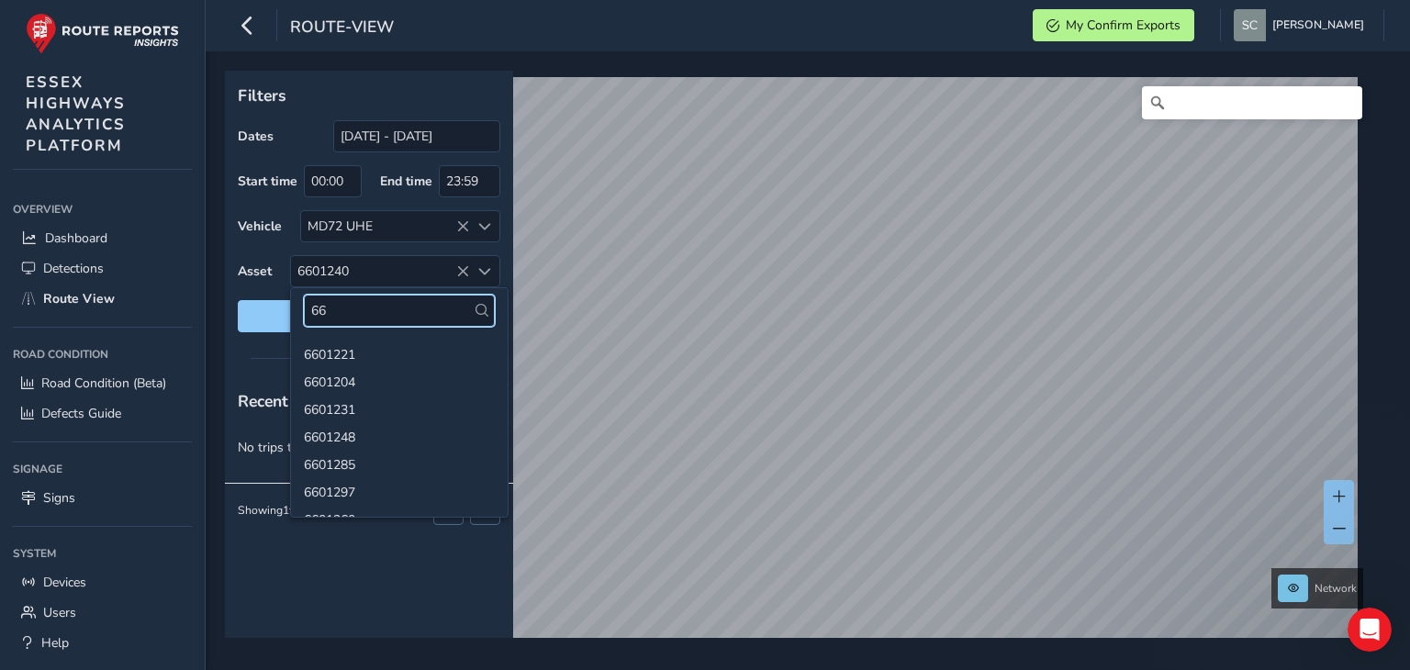
type input "6"
type input "6600242"
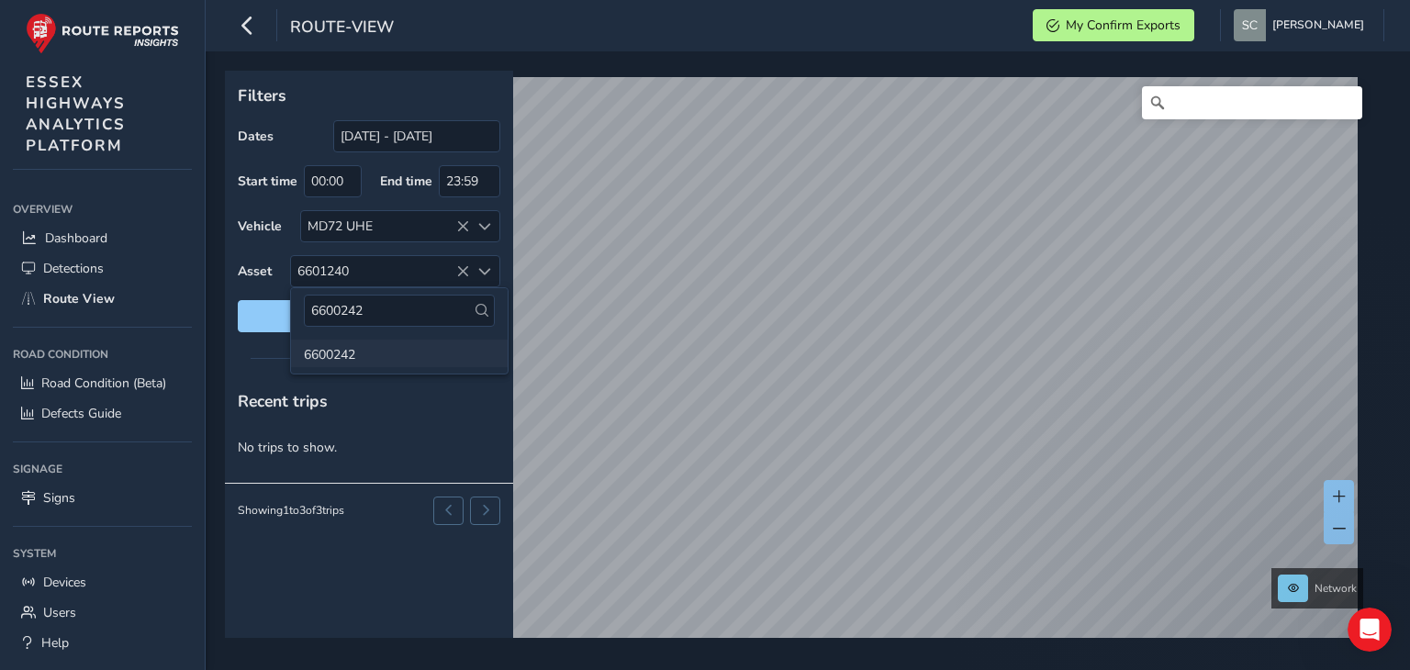
click at [315, 358] on li "6600242" at bounding box center [399, 354] width 217 height 28
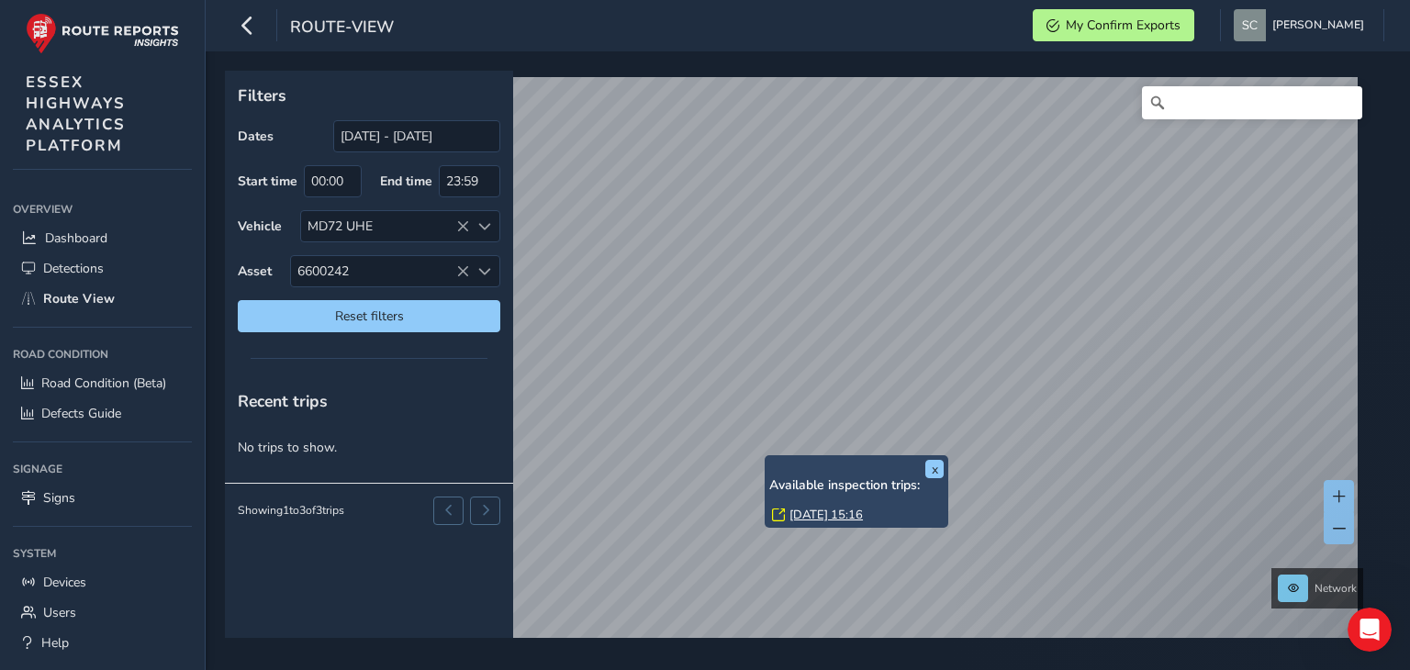
click at [764, 456] on div "x Available inspection trips: [GEOGRAPHIC_DATA][DATE] 15:16" at bounding box center [856, 491] width 184 height 72
click at [823, 515] on link "[DATE] 15:16" at bounding box center [825, 515] width 73 height 17
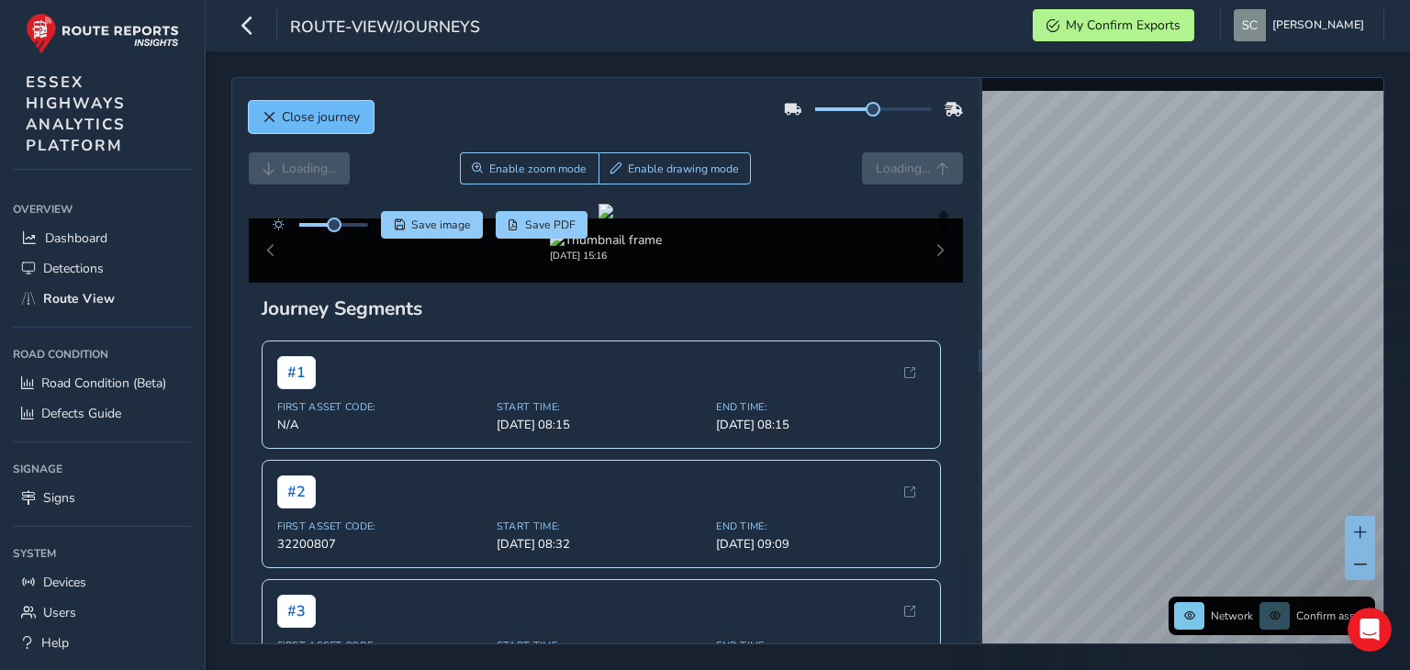
click at [264, 111] on span "Close journey" at bounding box center [268, 117] width 13 height 13
